Goal: Task Accomplishment & Management: Complete application form

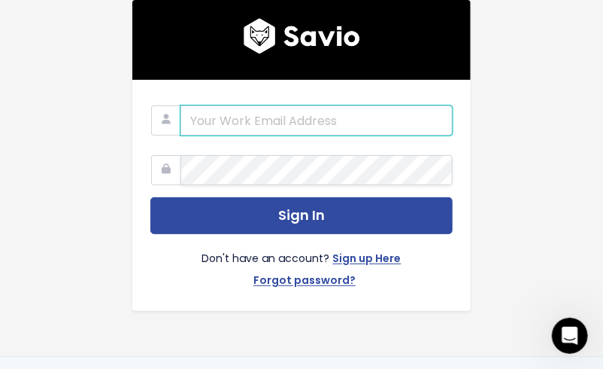
click at [302, 105] on input "email" at bounding box center [317, 120] width 272 height 30
click at [232, 110] on input "email" at bounding box center [317, 120] width 272 height 30
click at [232, 116] on input "email" at bounding box center [317, 120] width 272 height 30
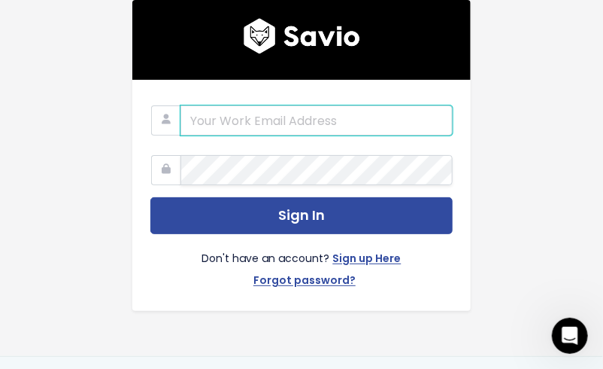
click at [232, 116] on input "email" at bounding box center [317, 120] width 272 height 30
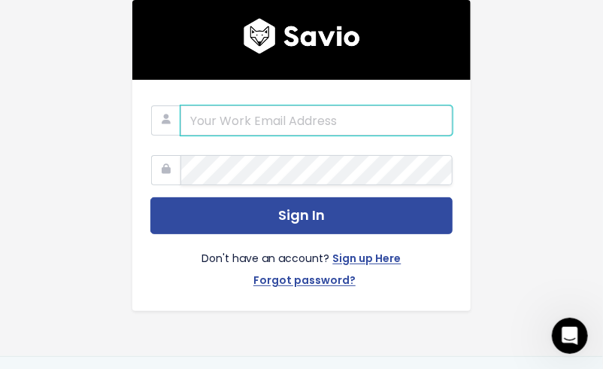
click at [323, 114] on input "email" at bounding box center [317, 120] width 272 height 30
click at [187, 116] on input "radodo" at bounding box center [317, 120] width 272 height 30
click at [241, 112] on input "eadodo" at bounding box center [317, 120] width 272 height 30
type input "[EMAIL_ADDRESS][DOMAIN_NAME]"
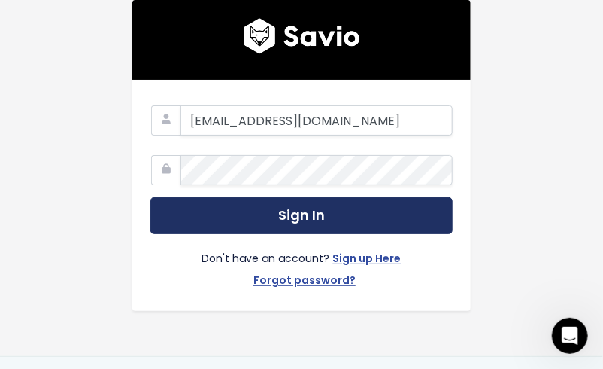
click at [270, 197] on button "Sign In" at bounding box center [301, 215] width 302 height 37
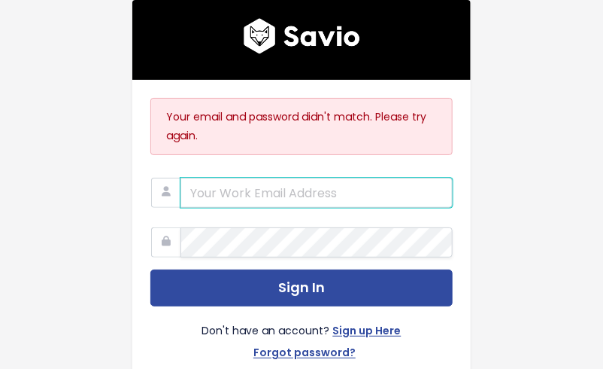
click at [296, 178] on input "email" at bounding box center [317, 193] width 272 height 30
type input "4"
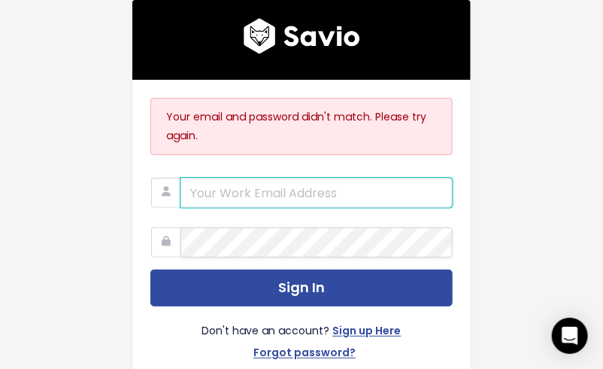
type input "E"
type input "z"
type input "eadodo@yahoo.com"
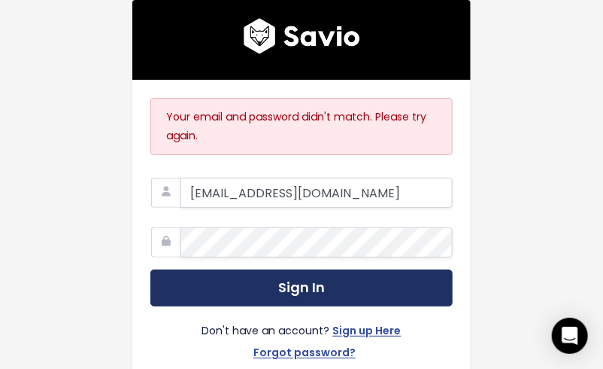
click at [284, 269] on button "Sign In" at bounding box center [301, 287] width 302 height 37
